Goal: Task Accomplishment & Management: Use online tool/utility

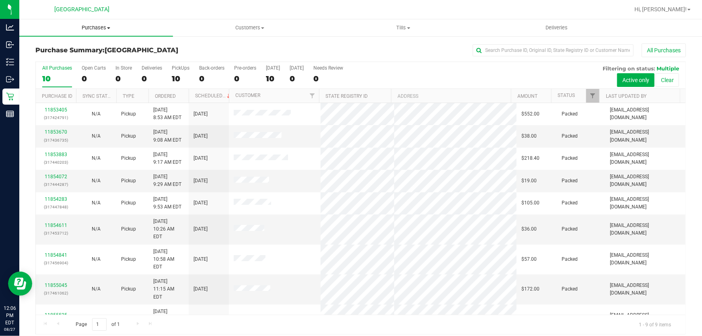
click at [97, 24] on uib-tab-heading "Purchases Summary of purchases Fulfillment All purchases" at bounding box center [96, 27] width 154 height 17
click at [71, 56] on li "Fulfillment" at bounding box center [96, 59] width 154 height 10
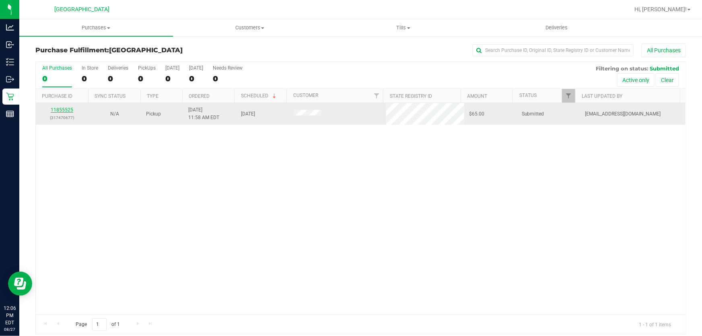
click at [60, 111] on link "11855525" at bounding box center [62, 110] width 23 height 6
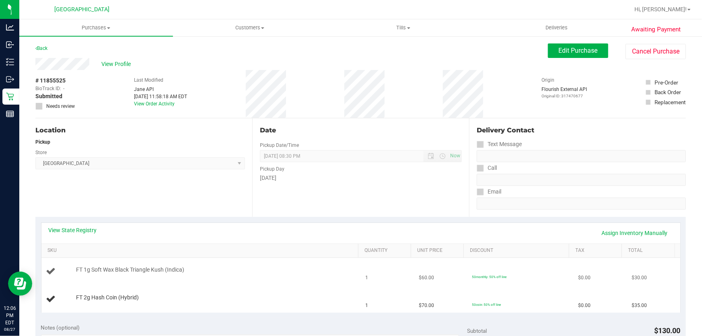
click at [241, 267] on div "FT 1g Soft Wax Black Triangle Kush (Indica)" at bounding box center [213, 270] width 283 height 8
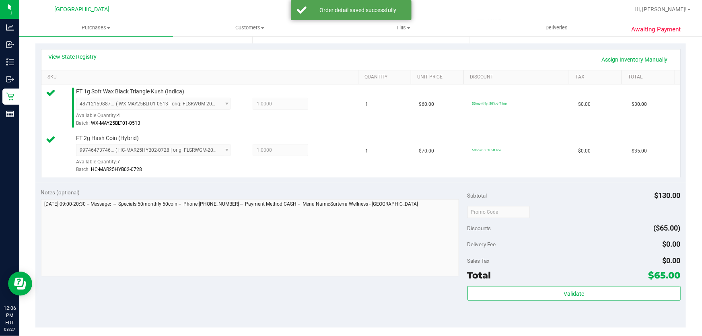
scroll to position [219, 0]
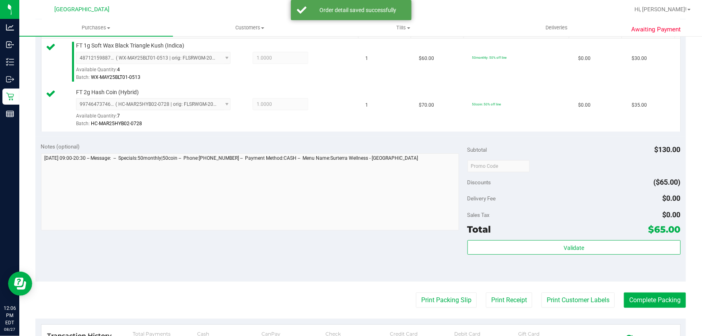
click at [503, 234] on div "Total $65.00" at bounding box center [574, 229] width 213 height 14
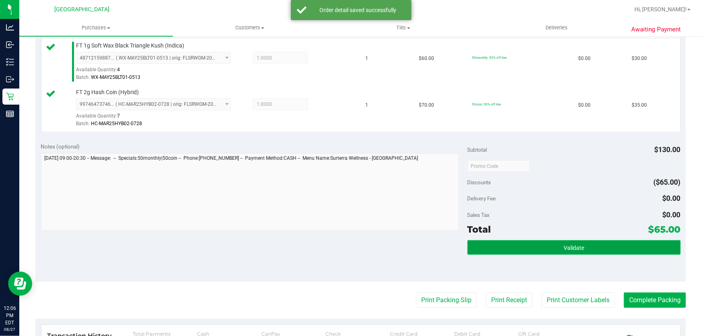
click at [505, 241] on button "Validate" at bounding box center [574, 247] width 213 height 14
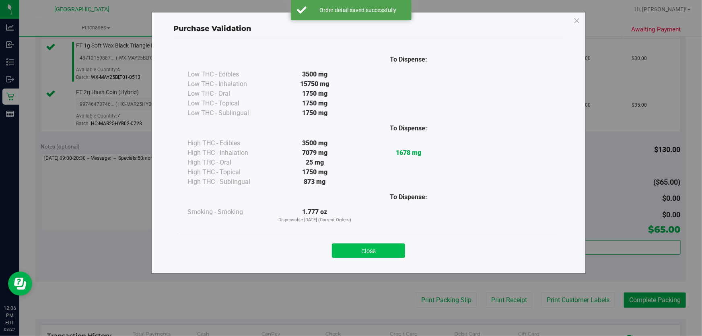
click at [392, 249] on button "Close" at bounding box center [368, 250] width 73 height 14
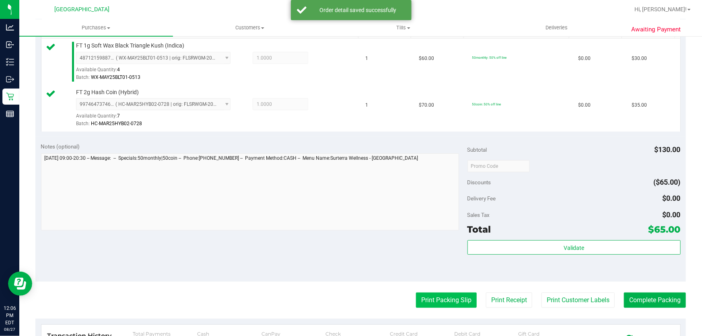
click at [429, 295] on button "Print Packing Slip" at bounding box center [446, 300] width 61 height 15
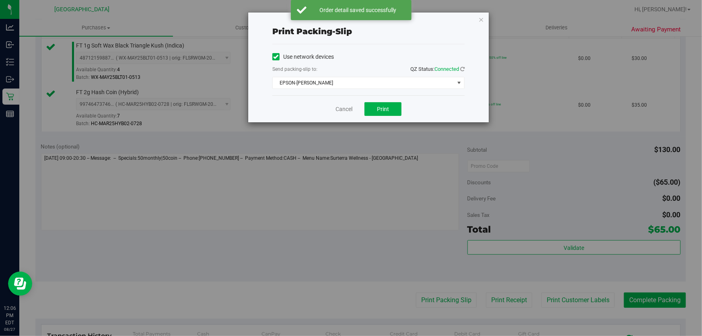
click at [386, 101] on div "Cancel Print" at bounding box center [368, 108] width 192 height 27
click at [383, 110] on span "Print" at bounding box center [383, 109] width 12 height 6
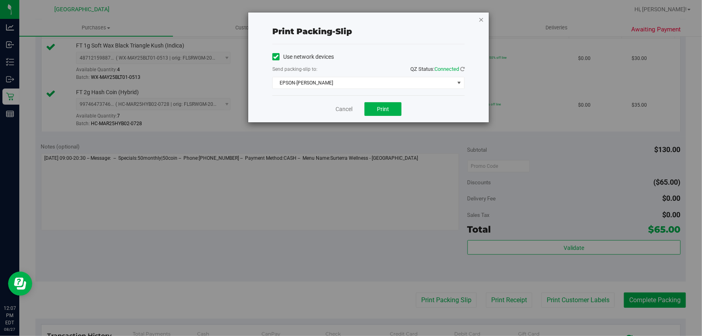
click at [479, 21] on icon "button" at bounding box center [481, 19] width 6 height 10
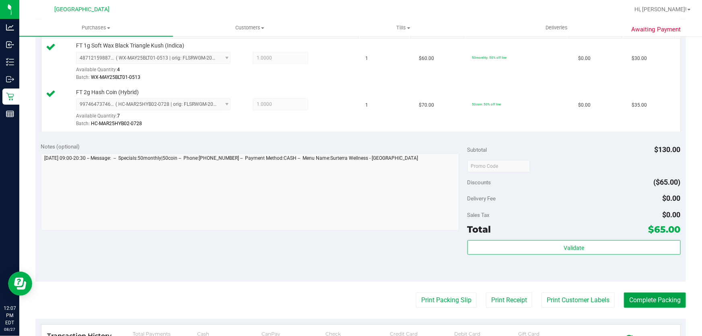
click at [627, 295] on button "Complete Packing" at bounding box center [655, 300] width 62 height 15
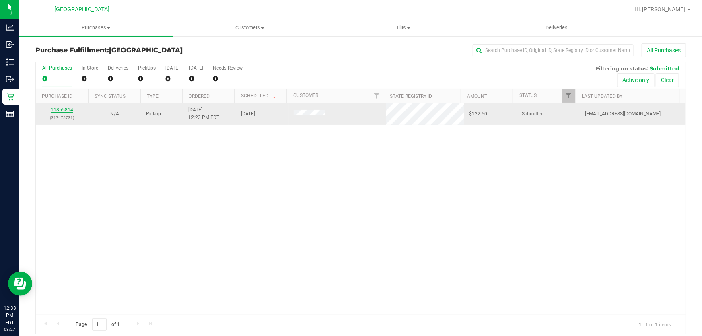
click at [68, 109] on link "11855814" at bounding box center [62, 110] width 23 height 6
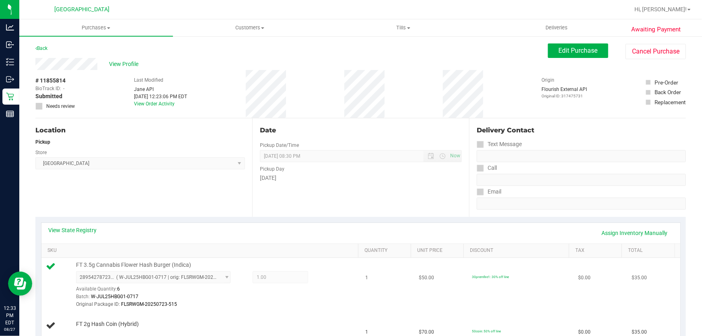
click at [243, 265] on div "FT 3.5g Cannabis Flower Hash Burger (Indica) 2895427872385392 ( W-JUL25HBG01-07…" at bounding box center [213, 284] width 283 height 47
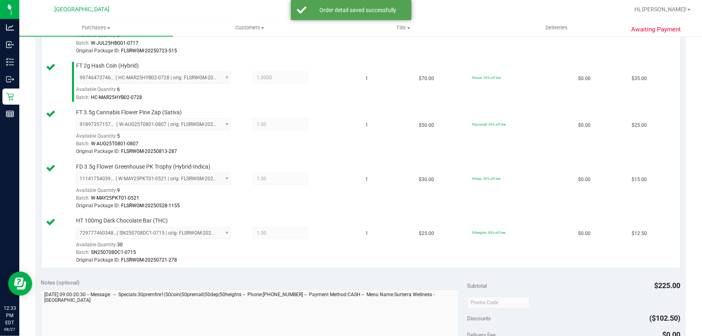
scroll to position [329, 0]
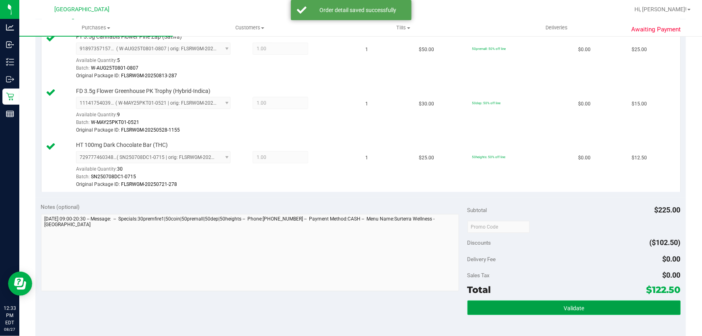
click at [503, 310] on button "Validate" at bounding box center [574, 308] width 213 height 14
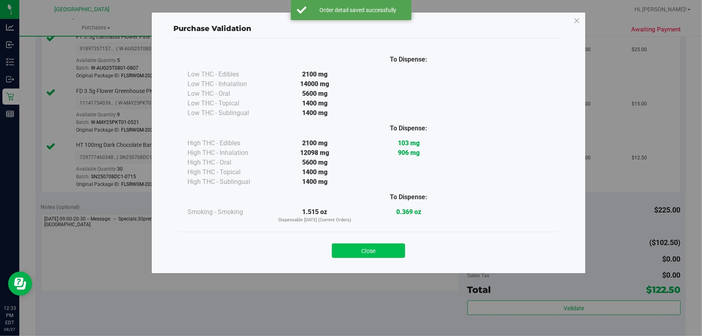
click at [372, 251] on button "Close" at bounding box center [368, 250] width 73 height 14
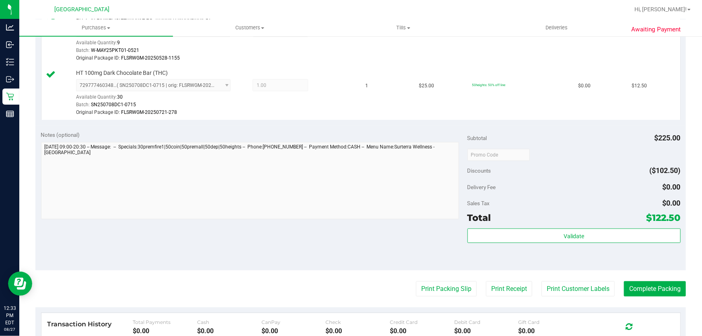
scroll to position [439, 0]
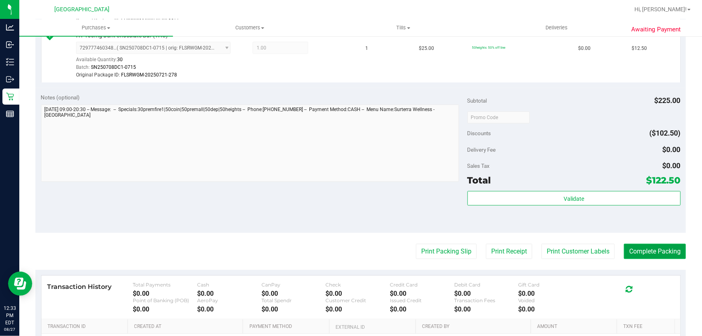
click at [651, 255] on button "Complete Packing" at bounding box center [655, 251] width 62 height 15
